Goal: Information Seeking & Learning: Compare options

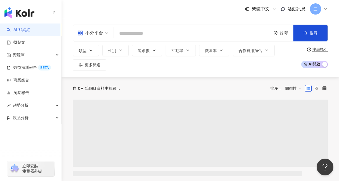
click at [126, 37] on input "search" at bounding box center [192, 33] width 153 height 11
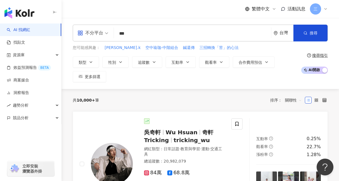
type input "***"
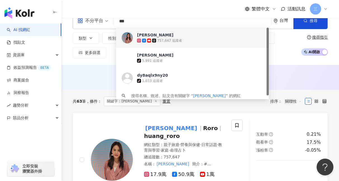
scroll to position [14, 0]
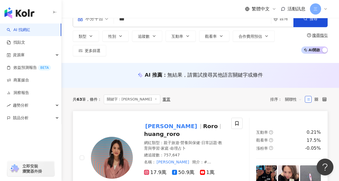
click at [157, 121] on div "黃小柔 Roro huang_roro 網紅類型 ： 親子旅遊 · 營養與保健 · 日常話題 · 教育與學習 · 家庭 · 命理占卜 總追蹤數 ： 757,6…" at bounding box center [179, 158] width 92 height 80
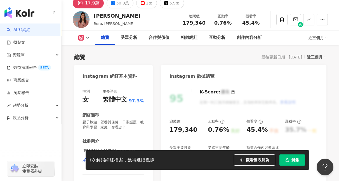
scroll to position [27, 0]
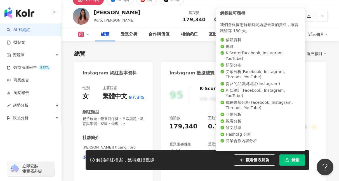
click at [292, 161] on span "解鎖" at bounding box center [295, 160] width 8 height 4
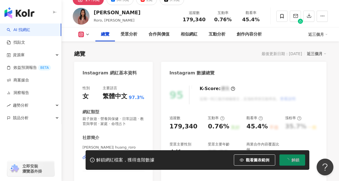
click at [182, 55] on div "總覽 最後更新日期：2025/10/4 近三個月" at bounding box center [200, 54] width 252 height 8
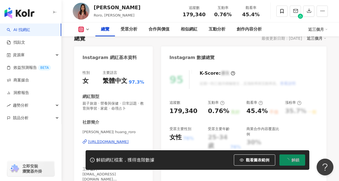
scroll to position [50, 0]
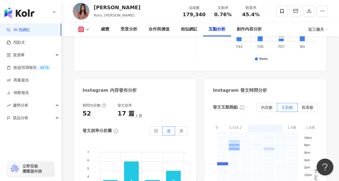
scroll to position [1530, 0]
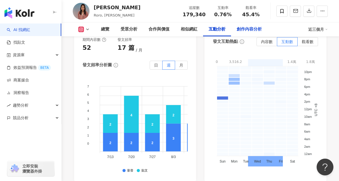
click at [249, 27] on div "創作內容分析" at bounding box center [249, 29] width 25 height 7
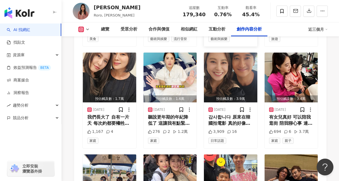
scroll to position [1982, 0]
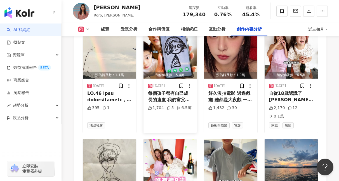
scroll to position [2295, 0]
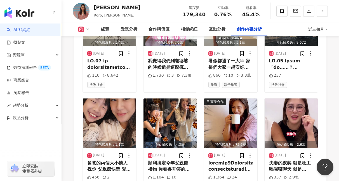
scroll to position [2396, 0]
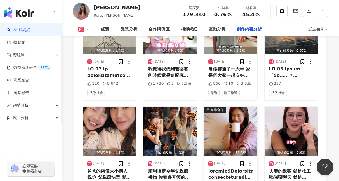
click at [226, 107] on img "button" at bounding box center [230, 132] width 53 height 50
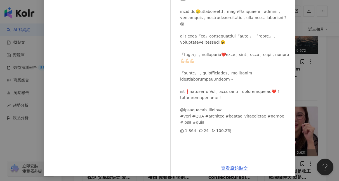
scroll to position [70, 0]
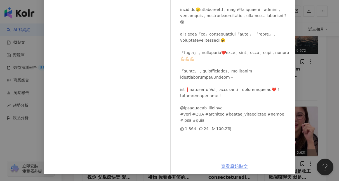
click at [231, 166] on link "查看原始貼文" at bounding box center [234, 166] width 27 height 5
click at [297, 38] on div "黃小柔 2025/8/5 1,364 24 100.2萬 查看原始貼文" at bounding box center [169, 90] width 339 height 181
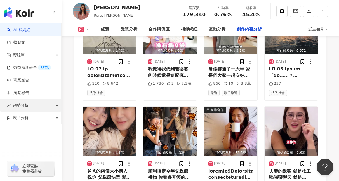
click at [3, 103] on div "趨勢分析" at bounding box center [30, 105] width 61 height 13
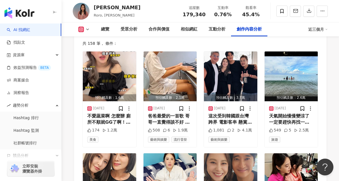
scroll to position [1711, 0]
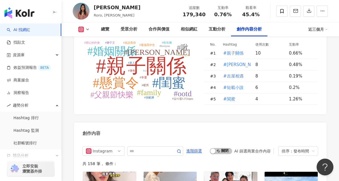
click at [86, 29] on icon at bounding box center [87, 29] width 4 height 4
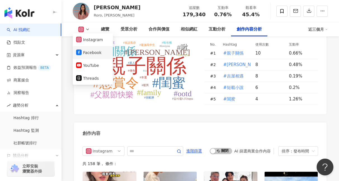
click at [93, 53] on button "Facebook" at bounding box center [93, 53] width 34 height 8
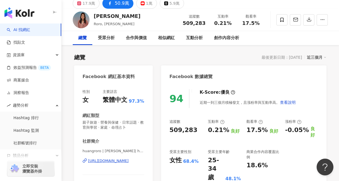
scroll to position [24, 0]
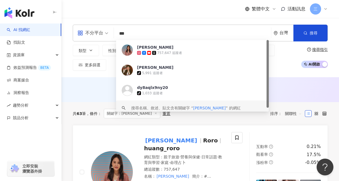
drag, startPoint x: 134, startPoint y: 35, endPoint x: 109, endPoint y: 35, distance: 25.5
click at [110, 35] on div "不分平台 *** 台灣 搜尋 https://www.tiktok.com/@dy8aqlx9ny20 keyword 黃小柔 757,647 追蹤者 黃小柔…" at bounding box center [200, 33] width 255 height 17
paste input "search"
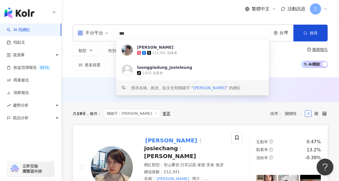
click at [157, 141] on mark "梁家榕" at bounding box center [171, 140] width 54 height 9
click at [137, 29] on input "***" at bounding box center [192, 33] width 153 height 11
click at [138, 32] on input "***" at bounding box center [192, 33] width 153 height 11
type input "*"
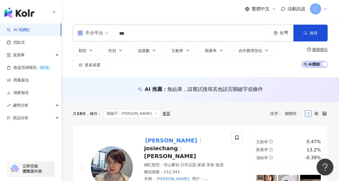
type input "***"
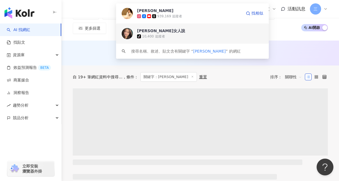
scroll to position [34, 0]
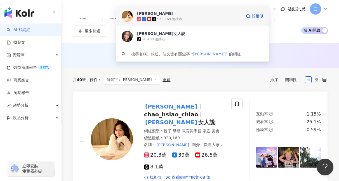
click at [168, 13] on span "趙小僑" at bounding box center [189, 14] width 105 height 6
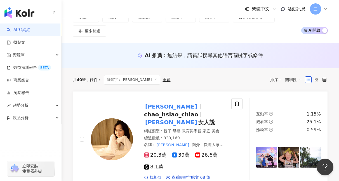
scroll to position [0, 0]
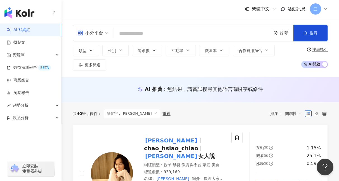
click at [124, 33] on input "search" at bounding box center [192, 33] width 153 height 11
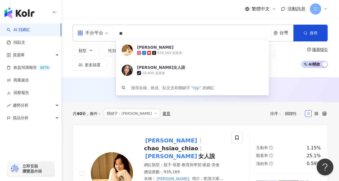
type input "*"
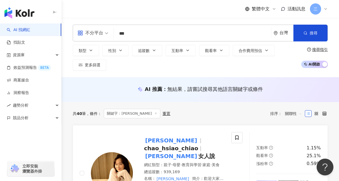
type input "***"
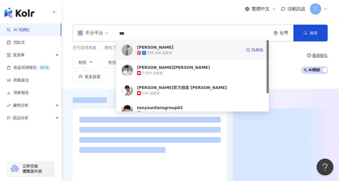
click at [147, 50] on div "580,168 追蹤者" at bounding box center [189, 53] width 105 height 6
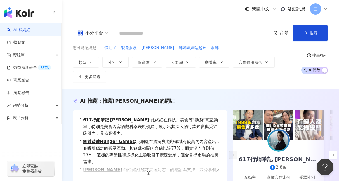
click at [126, 32] on input "search" at bounding box center [192, 33] width 153 height 11
paste input "**********"
type input "**********"
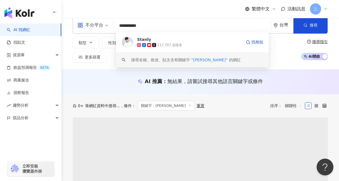
scroll to position [3, 0]
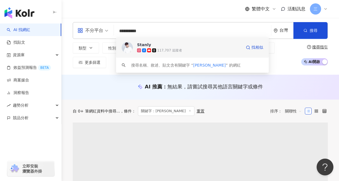
click at [135, 39] on div "Stanly 117,707 追蹤者 找相似" at bounding box center [192, 47] width 153 height 20
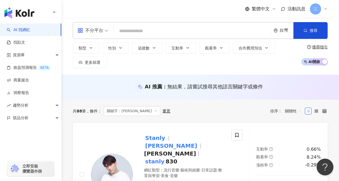
click at [128, 30] on input "search" at bounding box center [192, 31] width 153 height 11
paste input "***"
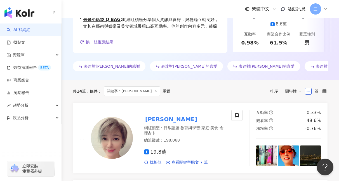
scroll to position [159, 0]
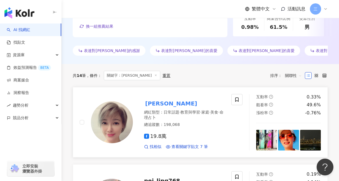
type input "***"
click at [151, 100] on mark "李沛綾" at bounding box center [171, 103] width 54 height 9
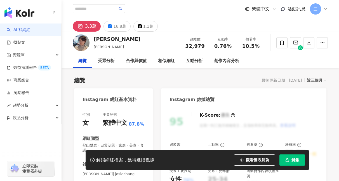
click at [294, 162] on span "解鎖" at bounding box center [295, 160] width 8 height 4
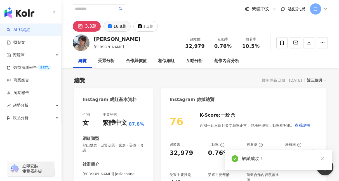
click at [111, 24] on button "16.8萬" at bounding box center [116, 26] width 27 height 11
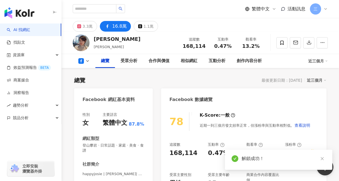
scroll to position [35, 0]
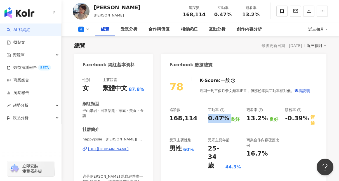
drag, startPoint x: 209, startPoint y: 118, endPoint x: 226, endPoint y: 119, distance: 17.3
click at [226, 119] on div "0.47% 良好" at bounding box center [224, 118] width 33 height 9
copy div "0.47%"
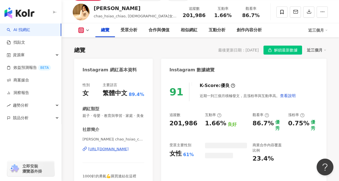
scroll to position [32, 0]
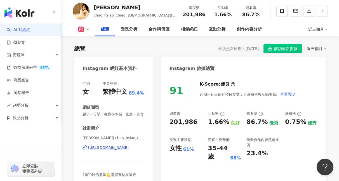
click at [83, 29] on icon at bounding box center [81, 30] width 6 height 6
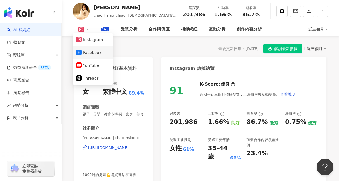
click at [91, 54] on button "Facebook" at bounding box center [93, 53] width 34 height 8
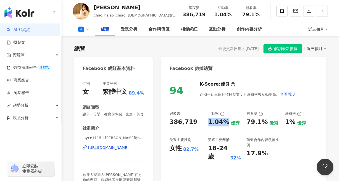
drag, startPoint x: 206, startPoint y: 123, endPoint x: 226, endPoint y: 124, distance: 19.6
click at [226, 124] on div "追蹤數 386,719 互動率 1.04% 優秀 觀看率 79.1% 優秀 漲粉率 1% 優秀 受眾主要性別 女性 82.7% 受眾主要年齡 18-24 歲 …" at bounding box center [243, 136] width 148 height 50
copy div "1.04%"
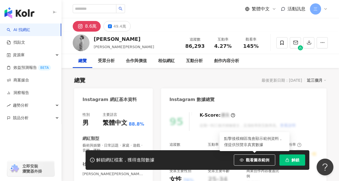
click at [292, 159] on span "解鎖" at bounding box center [295, 160] width 8 height 4
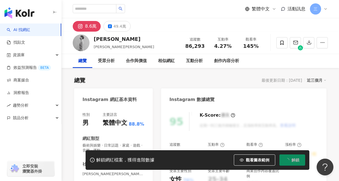
click at [292, 161] on span "解鎖" at bounding box center [295, 160] width 8 height 4
click at [166, 66] on div "相似網紅" at bounding box center [166, 61] width 28 height 14
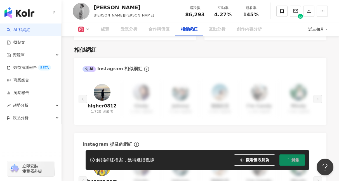
click at [81, 29] on icon at bounding box center [81, 29] width 1 height 1
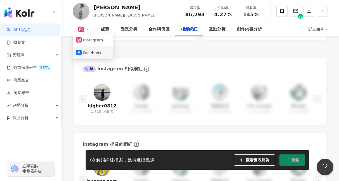
click at [90, 51] on button "Facebook" at bounding box center [93, 53] width 34 height 8
click at [93, 53] on div "相似網紅 AI Instagram 相似網紅 higher0812 1,720 追蹤者 Cindy 1,300 追蹤者 Johnny 5,300 追蹤者 強強…" at bounding box center [200, 126] width 252 height 173
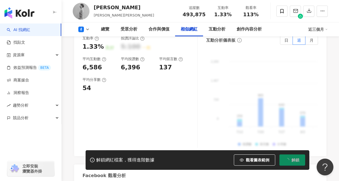
scroll to position [785, 0]
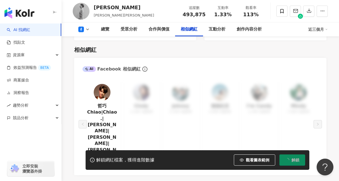
click at [138, 51] on div "相似網紅 AI Facebook 相似網紅 哲巧 Chiao|Chiao.|哲巧|jechiao|Chiao Wang 5,021 追蹤者 Cindy 1,3…" at bounding box center [200, 107] width 252 height 135
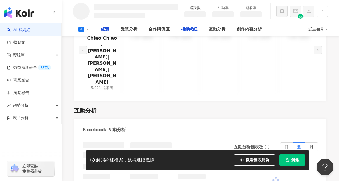
click at [106, 30] on div "總覽" at bounding box center [105, 29] width 8 height 7
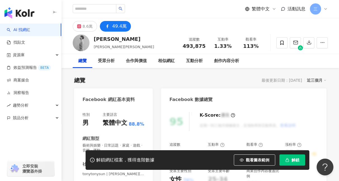
click at [97, 38] on div "孫協志" at bounding box center [124, 39] width 60 height 7
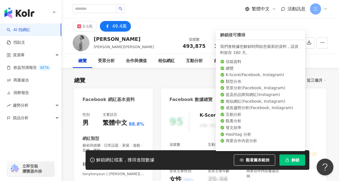
click at [293, 159] on span "解鎖" at bounding box center [295, 160] width 8 height 4
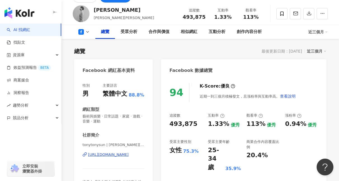
scroll to position [38, 0]
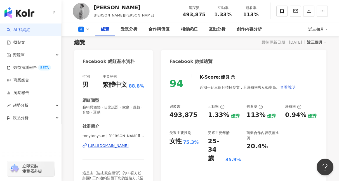
click at [120, 145] on div "https://www.facebook.com/176492255787884" at bounding box center [108, 145] width 41 height 5
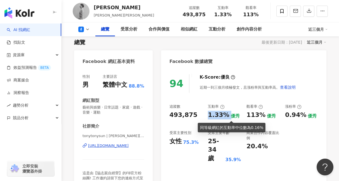
drag, startPoint x: 206, startPoint y: 116, endPoint x: 226, endPoint y: 116, distance: 20.1
click at [226, 116] on div "追蹤數 493,875 互動率 1.33% 優秀 觀看率 113% 優秀 漲粉率 0.94% 優秀 受眾主要性別 女性 75.3% 受眾主要年齡 25-34 …" at bounding box center [243, 133] width 148 height 59
copy div "1.33%"
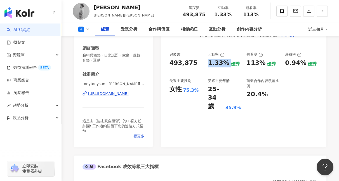
scroll to position [90, 0]
click at [213, 116] on div "94 K-Score : 優良 近期一到三個月積極發文，且漲粉率與互動率高。 查看說明 追蹤數 493,875 互動率 1.33% 優秀 觀看率 113% 優…" at bounding box center [243, 81] width 165 height 131
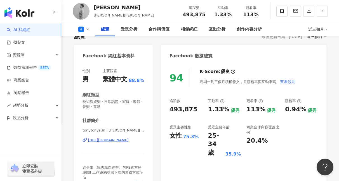
scroll to position [62, 0]
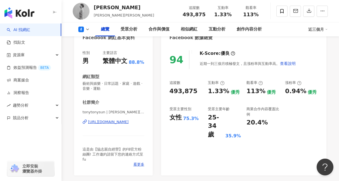
click at [219, 115] on div "25-34 歲" at bounding box center [216, 126] width 16 height 26
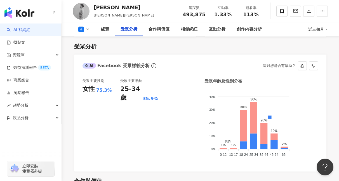
scroll to position [540, 0]
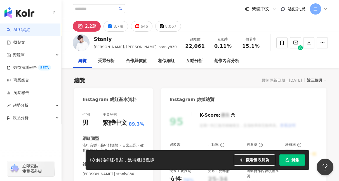
click at [292, 160] on span "解鎖" at bounding box center [295, 160] width 8 height 4
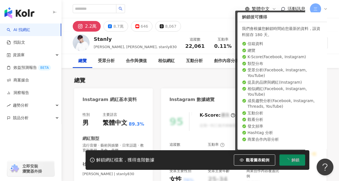
click at [292, 161] on span "解鎖" at bounding box center [295, 160] width 8 height 4
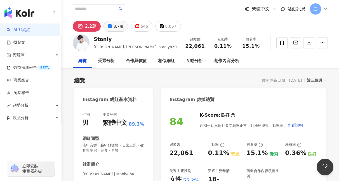
click at [112, 29] on button "8.7萬" at bounding box center [115, 26] width 24 height 11
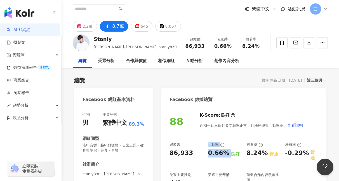
drag, startPoint x: 205, startPoint y: 152, endPoint x: 226, endPoint y: 152, distance: 21.8
click at [226, 152] on div "追蹤數 86,933 互動率 0.66% 良好 觀看率 8.24% 普通 漲粉率 -0.29% 普通 受眾主要性別 女性 76% 受眾主要年齡 25-34 歲…" at bounding box center [243, 173] width 148 height 63
click at [206, 155] on div "追蹤數 86,933 互動率 0.66% 良好 觀看率 8.24% 普通 漲粉率 -0.29% 普通 受眾主要性別 女性 76% 受眾主要年齡 25-34 歲…" at bounding box center [243, 173] width 148 height 63
drag, startPoint x: 207, startPoint y: 152, endPoint x: 225, endPoint y: 153, distance: 17.1
click at [225, 153] on div "追蹤數 86,933 互動率 0.66% 良好 觀看率 8.24% 普通 漲粉率 -0.29% 普通 受眾主要性別 女性 76% 受眾主要年齡 25-34 歲…" at bounding box center [243, 173] width 148 height 63
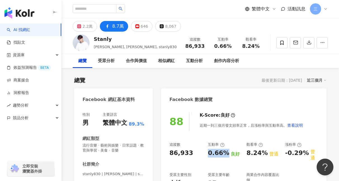
copy div "0.66%"
click at [92, 6] on input "search" at bounding box center [95, 8] width 44 height 9
paste input "**"
type input "**"
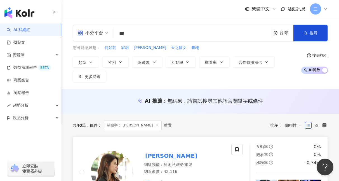
click at [146, 156] on mark "[PERSON_NAME]" at bounding box center [171, 155] width 54 height 9
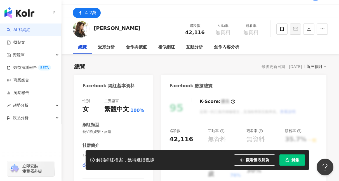
click at [295, 157] on button "解鎖" at bounding box center [292, 159] width 26 height 11
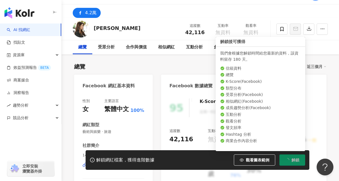
click at [290, 164] on button "解鎖" at bounding box center [292, 159] width 26 height 11
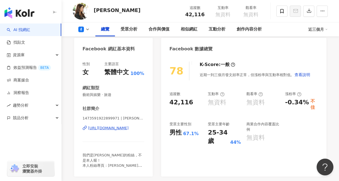
scroll to position [51, 0]
click at [111, 128] on div "[URL][DOMAIN_NAME]" at bounding box center [108, 127] width 41 height 5
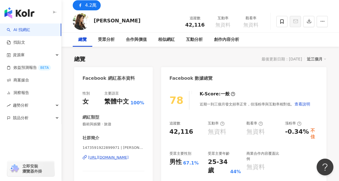
scroll to position [0, 0]
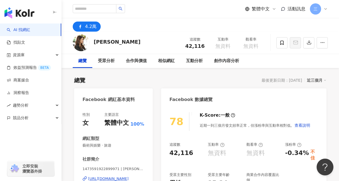
click at [84, 60] on div "總覽" at bounding box center [82, 61] width 8 height 7
click at [83, 25] on icon at bounding box center [80, 26] width 7 height 7
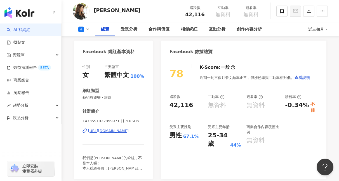
scroll to position [51, 0]
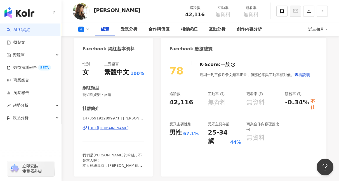
click at [221, 93] on icon at bounding box center [222, 94] width 4 height 4
click at [259, 93] on icon at bounding box center [260, 94] width 4 height 4
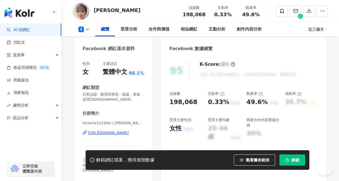
click at [291, 156] on button "解鎖" at bounding box center [292, 159] width 26 height 11
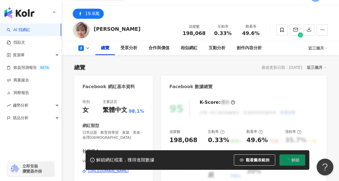
scroll to position [72, 0]
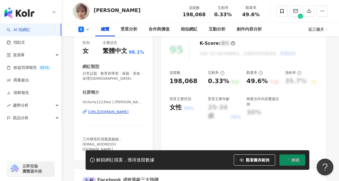
click at [161, 78] on div "95 K-Score : 優良 近期一到三個月積極發文，且漲粉率與互動率高。 查看說明 追蹤數 198,068 互動率 0.33% 良好 觀看率 49.6% …" at bounding box center [243, 98] width 165 height 126
click at [221, 85] on div "0.33%" at bounding box center [218, 81] width 21 height 9
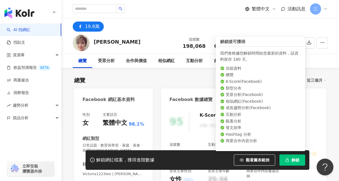
click at [298, 157] on button "解鎖" at bounding box center [292, 159] width 26 height 11
click at [289, 160] on button "解鎖" at bounding box center [292, 159] width 26 height 11
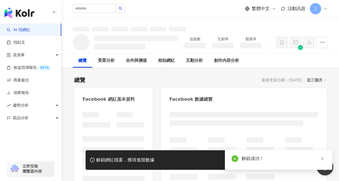
scroll to position [34, 0]
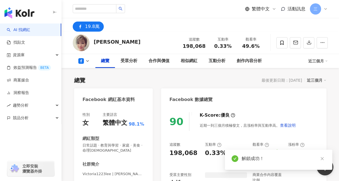
scroll to position [44, 0]
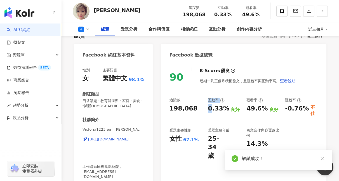
drag, startPoint x: 203, startPoint y: 107, endPoint x: 223, endPoint y: 107, distance: 20.1
click at [223, 107] on div "追蹤數 198,068 互動率 0.33% 良好 觀看率 49.6% 良好 漲粉率 -0.76% 不佳 受眾主要性別 女性 67.1% 受眾主要年齡 25-3…" at bounding box center [243, 129] width 148 height 63
click at [225, 108] on div "0.33%" at bounding box center [218, 108] width 21 height 9
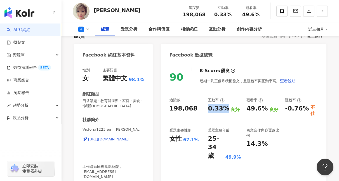
drag, startPoint x: 225, startPoint y: 108, endPoint x: 209, endPoint y: 109, distance: 16.3
click at [209, 109] on div "0.33%" at bounding box center [218, 108] width 21 height 9
copy div "0.33%"
click at [29, 16] on img "button" at bounding box center [19, 12] width 30 height 11
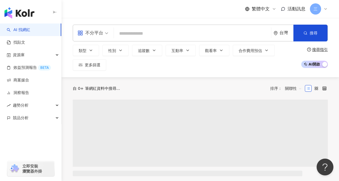
click at [140, 35] on input "search" at bounding box center [192, 33] width 153 height 11
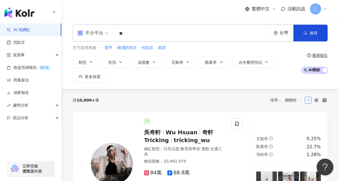
type input "*"
type input "**"
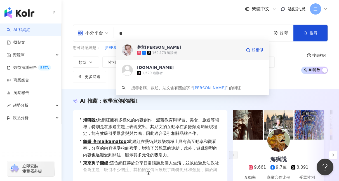
click at [141, 48] on div "楚宣[PERSON_NAME]" at bounding box center [159, 47] width 44 height 6
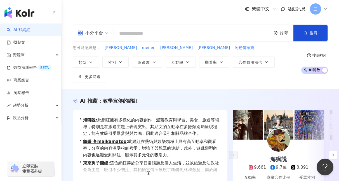
click at [171, 33] on input "search" at bounding box center [192, 33] width 153 height 11
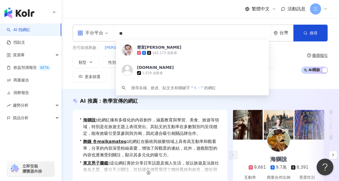
type input "*"
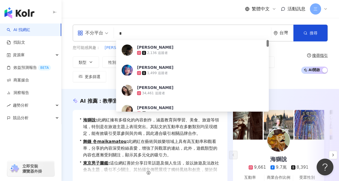
type input "*"
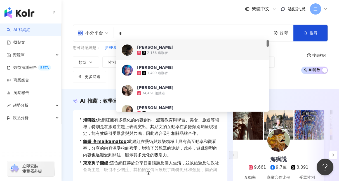
click at [127, 30] on input "*" at bounding box center [192, 33] width 153 height 11
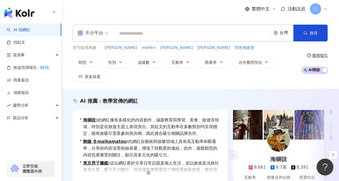
paste input "***"
type input "***"
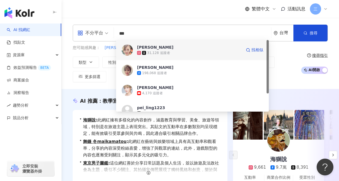
click at [148, 49] on div "李沛綾" at bounding box center [155, 47] width 36 height 6
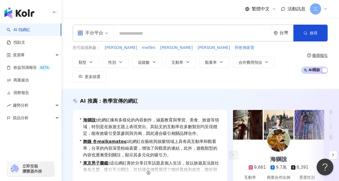
click at [167, 36] on input "search" at bounding box center [192, 33] width 153 height 11
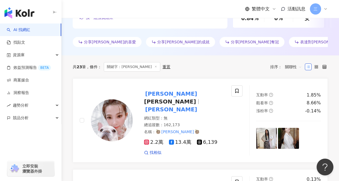
scroll to position [193, 0]
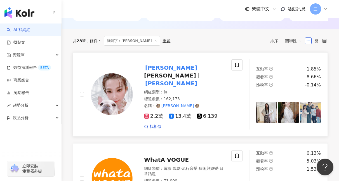
click at [159, 72] on span "chu xuan" at bounding box center [170, 75] width 52 height 7
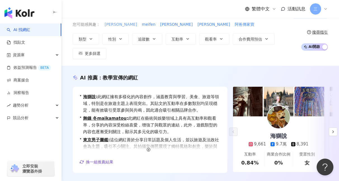
scroll to position [0, 0]
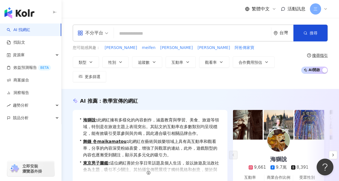
click at [127, 32] on input "search" at bounding box center [192, 33] width 153 height 11
paste input "***"
type input "***"
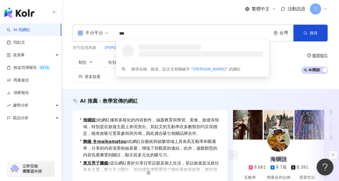
click at [147, 29] on input "***" at bounding box center [192, 33] width 153 height 11
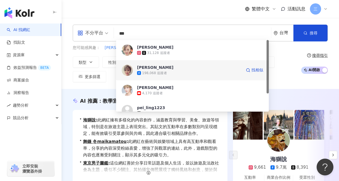
click at [149, 67] on span "李沛綾" at bounding box center [189, 68] width 105 height 6
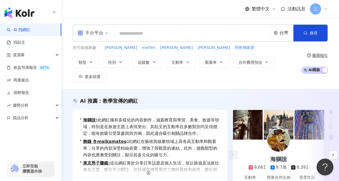
click at [128, 31] on input "search" at bounding box center [192, 33] width 153 height 11
paste input "*******"
type input "*******"
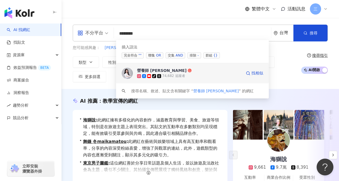
click at [144, 71] on div "營養師 張語希" at bounding box center [161, 71] width 49 height 6
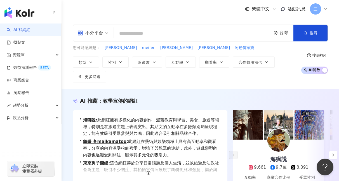
click at [137, 31] on input "search" at bounding box center [192, 33] width 153 height 11
paste input "******"
type input "******"
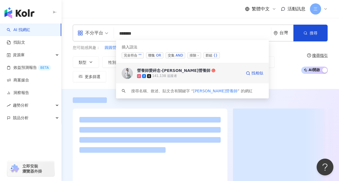
click at [160, 72] on div "營養師愛碎念-孫語霙營養師" at bounding box center [173, 71] width 73 height 6
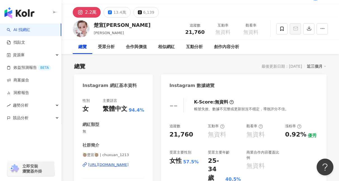
scroll to position [15, 0]
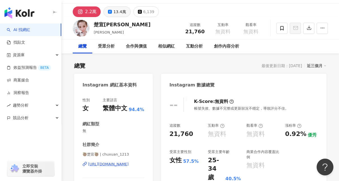
click at [109, 15] on button "13.4萬" at bounding box center [116, 11] width 27 height 11
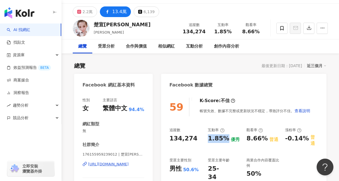
drag, startPoint x: 208, startPoint y: 139, endPoint x: 225, endPoint y: 140, distance: 17.6
click at [225, 140] on div "1.85% 優秀" at bounding box center [224, 138] width 33 height 9
copy div "1.85%"
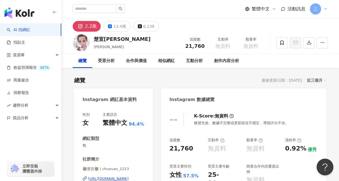
click at [113, 17] on div "繁體中文 活動訊息 三" at bounding box center [200, 9] width 255 height 18
click at [114, 22] on div "13.4萬" at bounding box center [119, 26] width 13 height 8
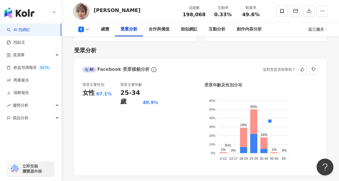
scroll to position [520, 0]
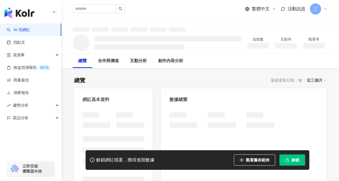
click at [291, 161] on span "解鎖" at bounding box center [295, 160] width 8 height 4
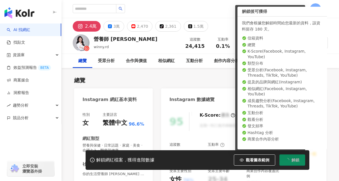
click at [292, 133] on li "Hashtag 分析" at bounding box center [282, 133] width 81 height 6
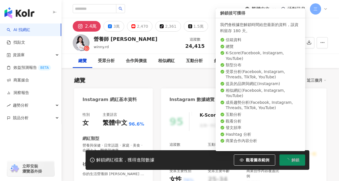
click at [303, 108] on div "我們會根據您解鎖時間給您最新的資料，該資料留存 180 天。 信箱資料 總覽 K-Score ( Facebook, Instagram, YouTube )…" at bounding box center [260, 84] width 89 height 133
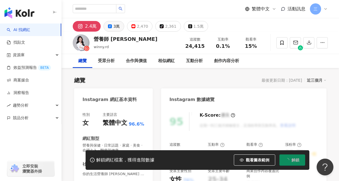
click at [117, 28] on div "3萬" at bounding box center [116, 26] width 6 height 8
click at [114, 27] on div "3萬" at bounding box center [116, 26] width 6 height 8
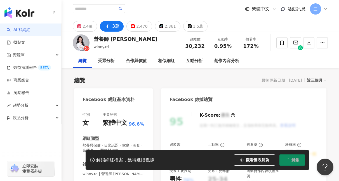
click at [114, 27] on div "3萬" at bounding box center [115, 26] width 7 height 8
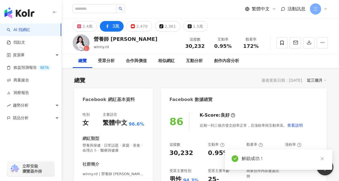
click at [206, 155] on div "追蹤數 30,232 互動率 0.95% 優秀 觀看率 172% 優秀 漲粉率 4.09% 優秀 受眾主要性別 男性 94.3% 受眾主要年齡 25-34 歲…" at bounding box center [243, 171] width 148 height 59
click at [237, 141] on div "86 K-Score : 良好 近期一到三個月發文頻率正常，且漲粉率與互動率高。 查看說明 追蹤數 30,232 互動率 0.95% 優秀 觀看率 172% …" at bounding box center [243, 172] width 165 height 131
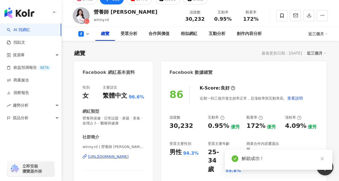
scroll to position [32, 0]
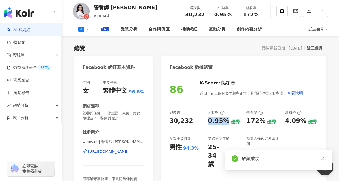
drag, startPoint x: 207, startPoint y: 121, endPoint x: 225, endPoint y: 121, distance: 17.6
click at [225, 121] on div "追蹤數 30,232 互動率 0.95% 優秀 觀看率 172% 優秀 漲粉率 4.09% 優秀 受眾主要性別 男性 94.3% 受眾主要年齡 25-34 歲…" at bounding box center [243, 139] width 148 height 59
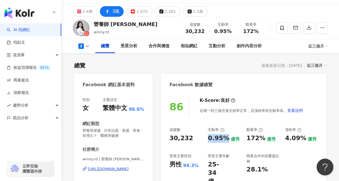
scroll to position [24, 0]
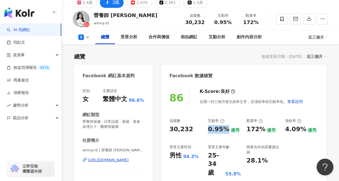
copy div "0.95%"
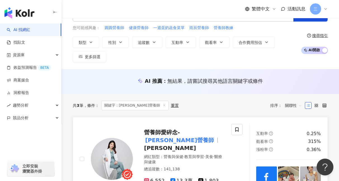
scroll to position [52, 0]
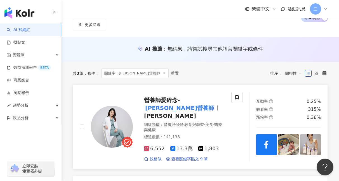
click at [163, 100] on span "營養師愛碎念-" at bounding box center [162, 100] width 36 height 7
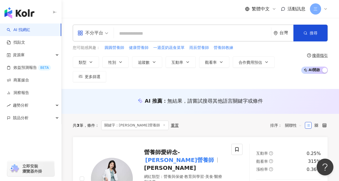
click at [135, 32] on input "search" at bounding box center [192, 33] width 153 height 11
paste input "***"
type input "***"
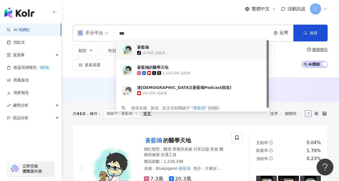
click at [149, 49] on span "蒼藍鴿" at bounding box center [189, 47] width 105 height 6
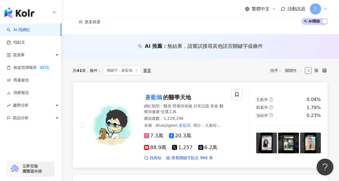
scroll to position [43, 0]
click at [166, 99] on span "的醫學天地" at bounding box center [177, 97] width 28 height 7
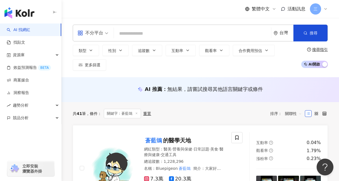
click at [132, 29] on input "search" at bounding box center [192, 33] width 153 height 11
paste input "***"
type input "***"
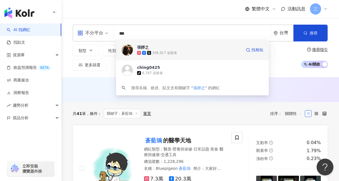
click at [152, 47] on span "張靜之" at bounding box center [189, 47] width 105 height 6
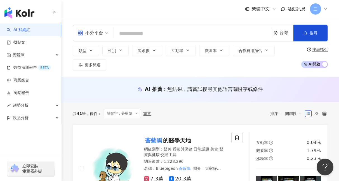
click at [139, 34] on input "search" at bounding box center [192, 33] width 153 height 11
paste input "***"
type input "***"
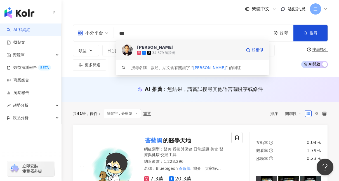
click at [140, 46] on div "徐詣帆" at bounding box center [155, 47] width 36 height 6
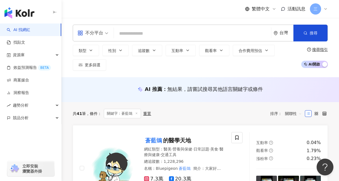
click at [120, 32] on input "search" at bounding box center [192, 33] width 153 height 11
paste input "***"
type input "***"
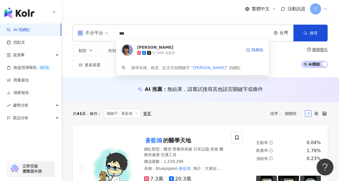
click at [147, 49] on div "沈世朋" at bounding box center [155, 47] width 36 height 6
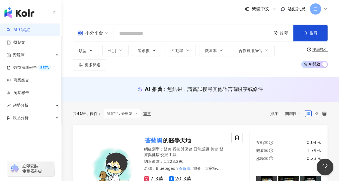
click at [143, 29] on input "search" at bounding box center [192, 33] width 153 height 11
click at [142, 32] on input "search" at bounding box center [192, 33] width 153 height 11
paste input "********"
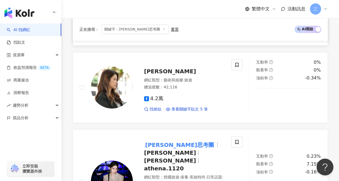
scroll to position [176, 0]
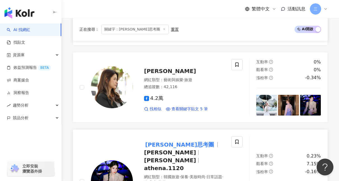
type input "********"
click at [158, 140] on mark "李小燕正面思考團" at bounding box center [179, 144] width 71 height 9
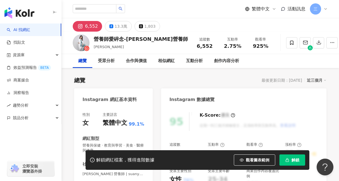
click at [294, 160] on span "解鎖" at bounding box center [295, 160] width 8 height 4
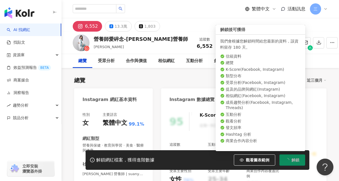
click at [293, 158] on span "解鎖" at bounding box center [295, 160] width 8 height 4
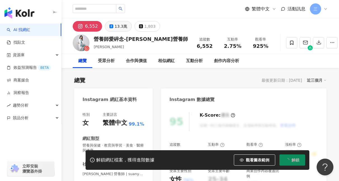
click at [116, 30] on div "13.3萬" at bounding box center [121, 26] width 13 height 8
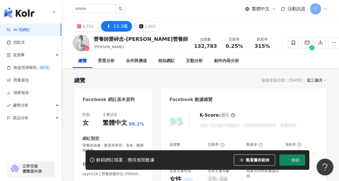
click at [116, 30] on div "13.3萬" at bounding box center [120, 26] width 15 height 8
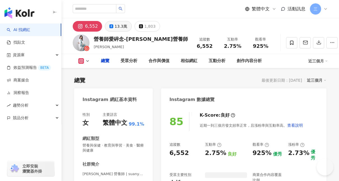
click at [115, 29] on div "13.3萬" at bounding box center [121, 26] width 13 height 8
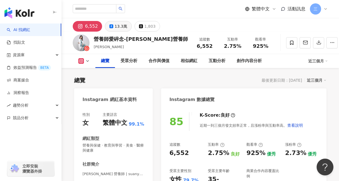
click at [117, 25] on div "13.3萬" at bounding box center [121, 26] width 13 height 8
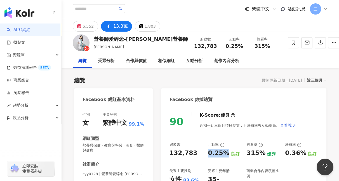
click at [224, 155] on div "追蹤數 132,783 互動率 0.25% 良好 觀看率 315% 優秀 漲粉率 0.36% 良好 受眾主要性別 女性 83.6% 受眾主要年齡 35-44 …" at bounding box center [243, 171] width 148 height 59
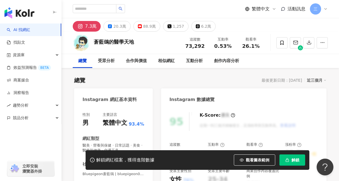
click at [294, 159] on span "解鎖" at bounding box center [295, 160] width 8 height 4
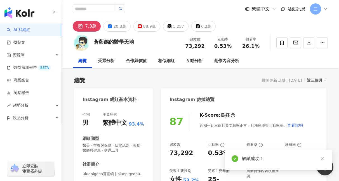
click at [117, 20] on div "7.3萬 20.3萬 88.9萬 1,257 6.2萬" at bounding box center [200, 24] width 277 height 13
click at [117, 22] on button "20.3萬" at bounding box center [116, 26] width 27 height 11
click at [117, 25] on div "20.3萬" at bounding box center [119, 26] width 13 height 8
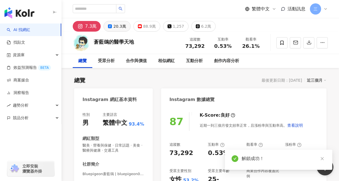
click at [117, 25] on div "20.3萬" at bounding box center [119, 26] width 13 height 8
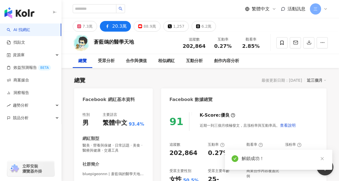
click at [121, 27] on div "20.3萬" at bounding box center [119, 26] width 15 height 8
click at [223, 153] on div "追蹤數 202,864 互動率 0.27% 良好 觀看率 2.85% 普通 漲粉率 3.02% 優秀 受眾主要性別 女性 50.5% 受眾主要年齡 25-34…" at bounding box center [243, 171] width 148 height 59
drag, startPoint x: 202, startPoint y: 154, endPoint x: 192, endPoint y: 128, distance: 27.6
click at [224, 154] on div "追蹤數 202,864 互動率 0.27% 良好 觀看率 2.85% 普通 漲粉率 3.02% 優秀 受眾主要性別 女性 50.5% 受眾主要年齡 25-34…" at bounding box center [243, 171] width 148 height 59
click at [211, 132] on div "91 K-Score : 優良 近期一到三個月積極發文，且漲粉率與互動率高。 查看說明 追蹤數 202,864 互動率 0.27% 良好 觀看率 2.85% …" at bounding box center [243, 172] width 165 height 131
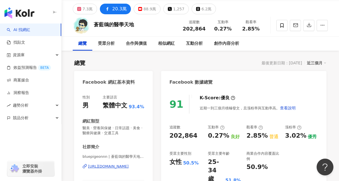
scroll to position [37, 0]
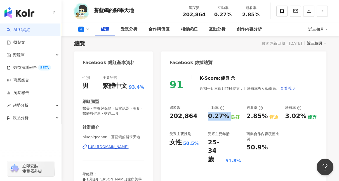
drag, startPoint x: 209, startPoint y: 115, endPoint x: 226, endPoint y: 116, distance: 17.3
click at [226, 116] on div "0.27% 良好" at bounding box center [224, 116] width 33 height 9
copy div "0.27%"
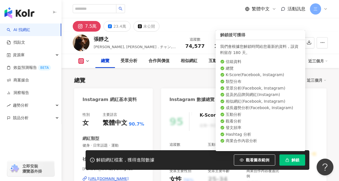
click at [292, 160] on span "解鎖" at bounding box center [295, 160] width 8 height 4
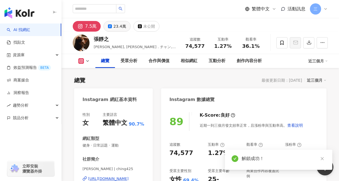
click at [112, 29] on button "23.4萬" at bounding box center [116, 26] width 27 height 11
click at [114, 27] on div "23.4萬" at bounding box center [119, 26] width 13 height 8
click at [115, 25] on div "23.4萬" at bounding box center [119, 26] width 13 height 8
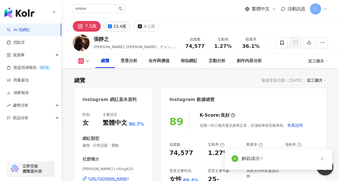
click at [115, 25] on div "23.4萬" at bounding box center [119, 26] width 13 height 8
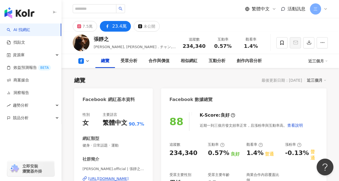
click at [118, 21] on div "7.5萬 23.4萬 未公開" at bounding box center [200, 24] width 277 height 13
drag, startPoint x: 208, startPoint y: 152, endPoint x: 224, endPoint y: 153, distance: 16.0
click at [224, 153] on div "0.57%" at bounding box center [218, 153] width 21 height 9
copy div "0.57%"
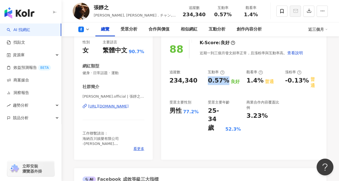
scroll to position [89, 0]
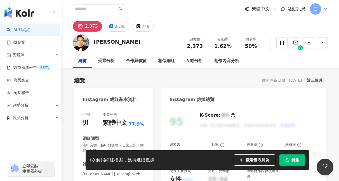
click at [296, 161] on span "解鎖" at bounding box center [295, 160] width 8 height 4
click at [294, 160] on span "解鎖" at bounding box center [295, 160] width 8 height 4
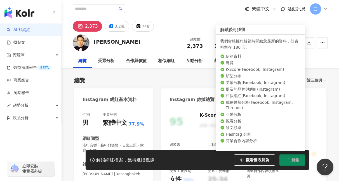
click at [294, 160] on span "解鎖" at bounding box center [295, 160] width 8 height 4
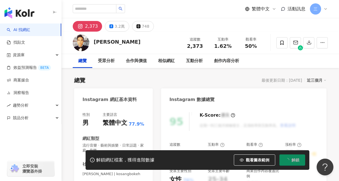
scroll to position [8, 0]
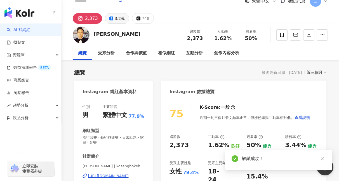
click at [115, 20] on div "3.2萬" at bounding box center [120, 19] width 10 height 8
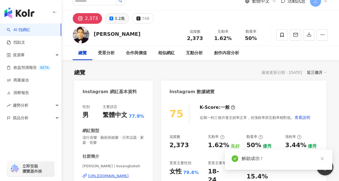
click at [115, 20] on div "3.2萬" at bounding box center [120, 19] width 10 height 8
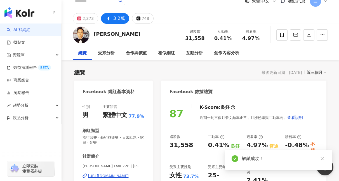
click at [222, 147] on div "追蹤數 31,558 互動率 0.41% 良好 觀看率 4.97% 普通 漲粉率 -0.48% 不佳 受眾主要性別 女性 73.7% 受眾主要年齡 25-34…" at bounding box center [243, 165] width 148 height 63
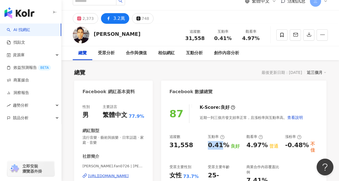
click at [222, 147] on div "0.41%" at bounding box center [218, 145] width 21 height 9
drag, startPoint x: 211, startPoint y: 147, endPoint x: 205, endPoint y: 147, distance: 6.2
click at [205, 147] on div "追蹤數 31,558 互動率 0.41% 良好 觀看率 4.97% 普通 漲粉率 -0.48% 不佳 受眾主要性別 女性 73.7% 受眾主要年齡 25-34…" at bounding box center [243, 165] width 148 height 63
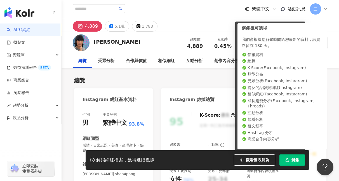
click at [115, 25] on div "5.1萬" at bounding box center [120, 26] width 10 height 8
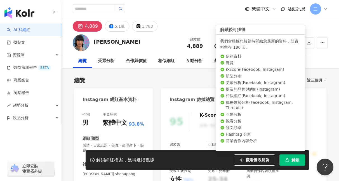
click at [292, 160] on span "解鎖" at bounding box center [295, 160] width 8 height 4
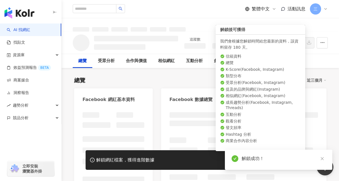
click at [174, 76] on div "總覽 最後更新日期：2025/10/8 近三個月" at bounding box center [200, 80] width 252 height 8
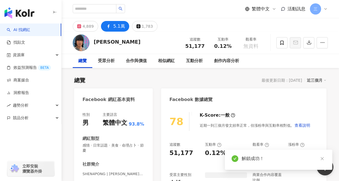
click at [114, 31] on button "5.1萬" at bounding box center [115, 26] width 28 height 11
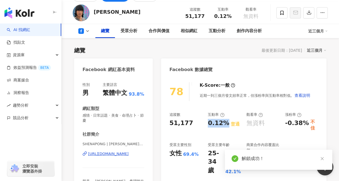
drag, startPoint x: 216, startPoint y: 125, endPoint x: 223, endPoint y: 125, distance: 6.7
click at [223, 125] on div "追蹤數 51,177 互動率 0.12% 普通 觀看率 無資料 漲粉率 -0.38% 不佳 受眾主要性別 女性 69.4% 受眾主要年齡 25-34 歲 42…" at bounding box center [243, 143] width 148 height 63
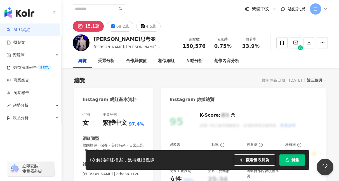
click at [290, 157] on button "解鎖" at bounding box center [292, 159] width 26 height 11
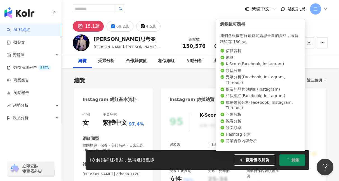
click at [286, 162] on button "解鎖" at bounding box center [292, 159] width 26 height 11
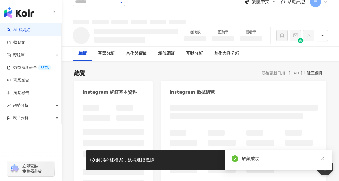
scroll to position [10, 0]
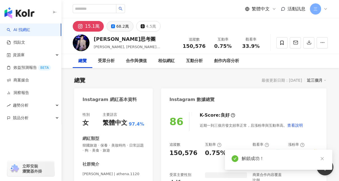
click at [120, 28] on div "68.2萬" at bounding box center [122, 26] width 13 height 8
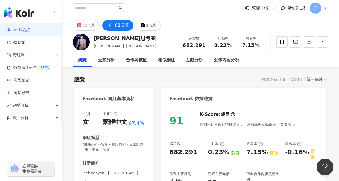
scroll to position [36, 0]
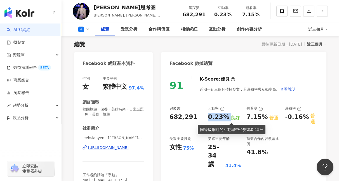
drag, startPoint x: 230, startPoint y: 117, endPoint x: 227, endPoint y: 116, distance: 3.3
click at [227, 116] on div "追蹤數 682,291 互動率 0.23% 良好 觀看率 7.15% 普通 漲粉率 -0.16% 普通 受眾主要性別 女性 75% 受眾主要年齡 25-34 …" at bounding box center [243, 137] width 148 height 63
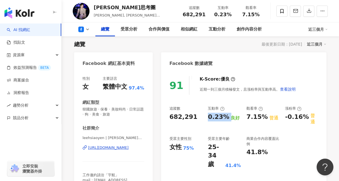
scroll to position [0, 0]
